Goal: Obtain resource: Download file/media

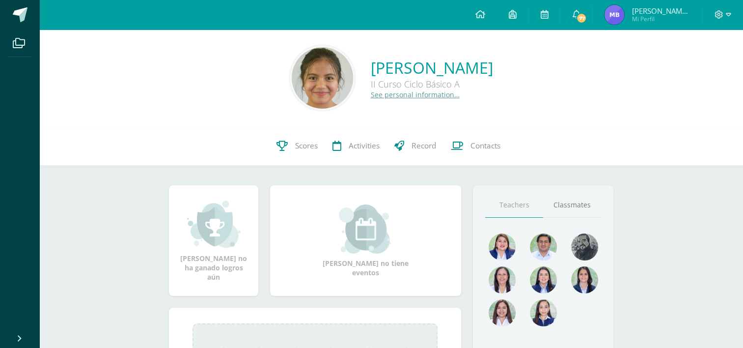
click at [263, 155] on div "0 Camila Peña 2025041 Scores Activities Record Contacts" at bounding box center [391, 145] width 704 height 39
click at [278, 155] on link "Scores" at bounding box center [297, 145] width 56 height 39
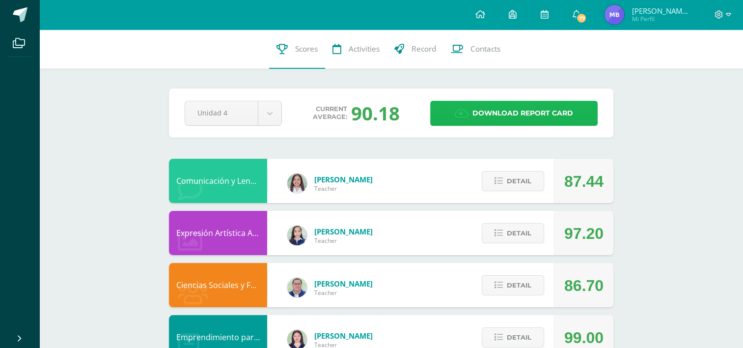
click at [481, 105] on span "Download report card" at bounding box center [522, 113] width 101 height 24
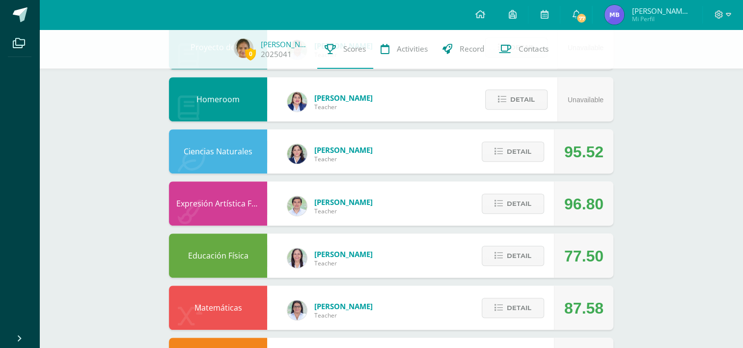
scroll to position [500, 0]
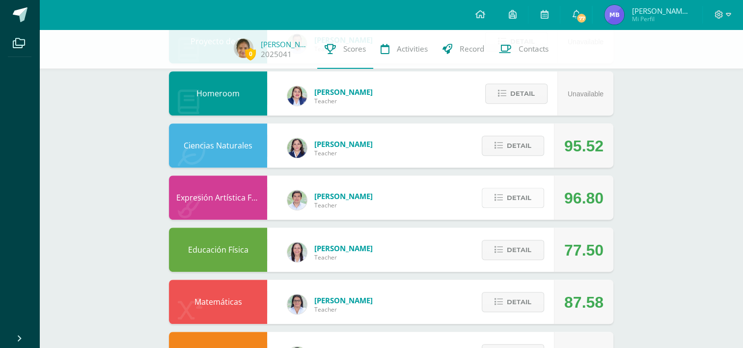
click at [489, 199] on button "Detail" at bounding box center [513, 198] width 62 height 20
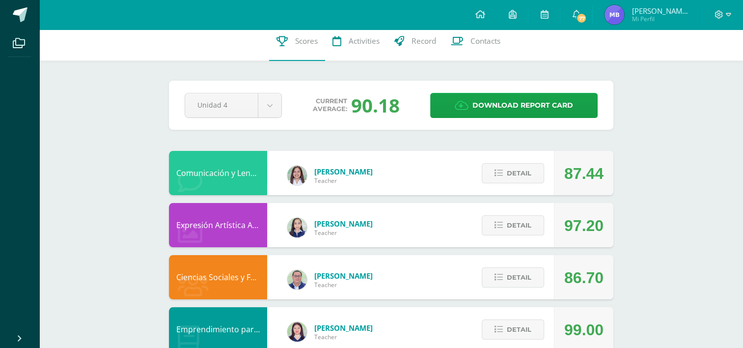
scroll to position [0, 0]
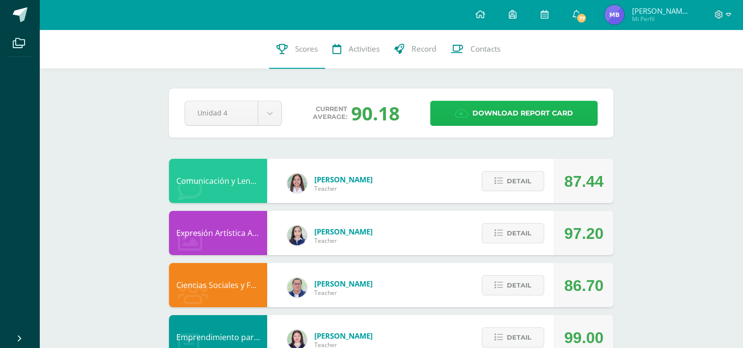
click at [458, 114] on icon at bounding box center [462, 113] width 14 height 11
